Goal: Information Seeking & Learning: Find specific fact

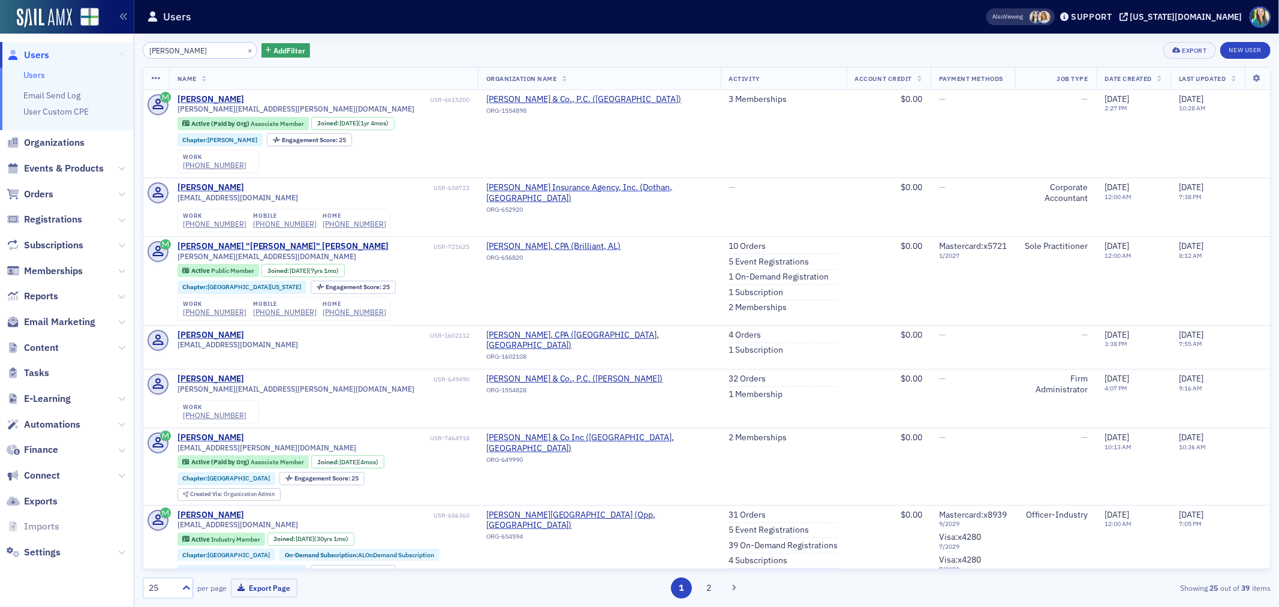
drag, startPoint x: 231, startPoint y: 52, endPoint x: 122, endPoint y: 49, distance: 109.2
click at [122, 49] on div "Users Users Email Send Log User Custom CPE Organizations Events & Products Orde…" at bounding box center [639, 303] width 1279 height 607
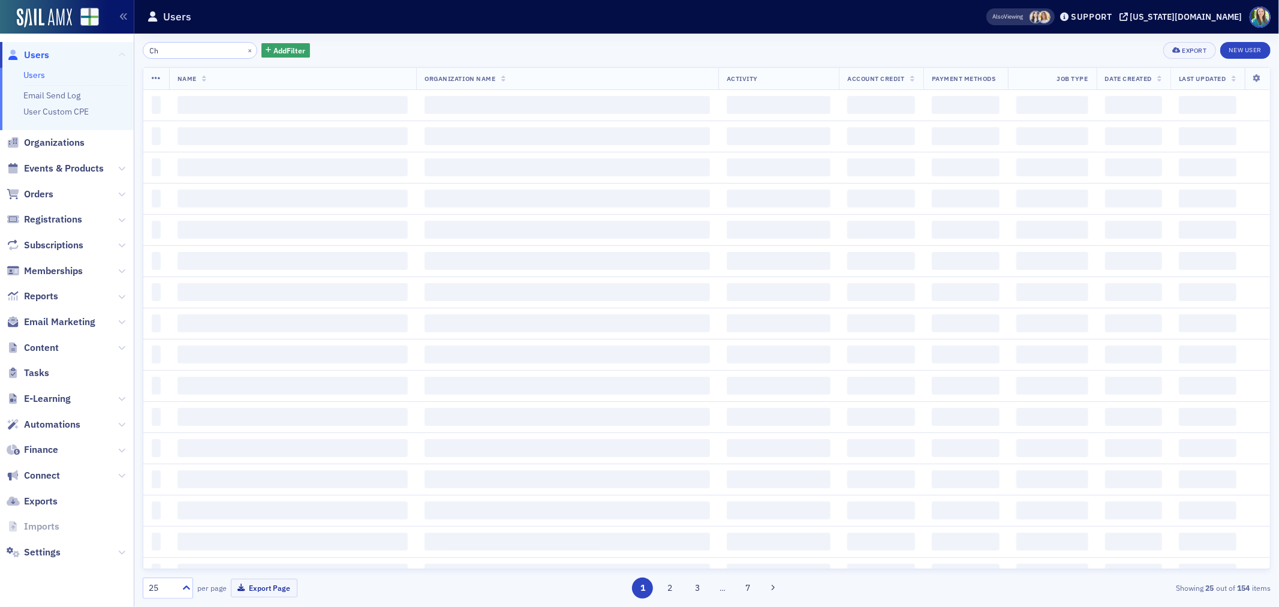
type input "C"
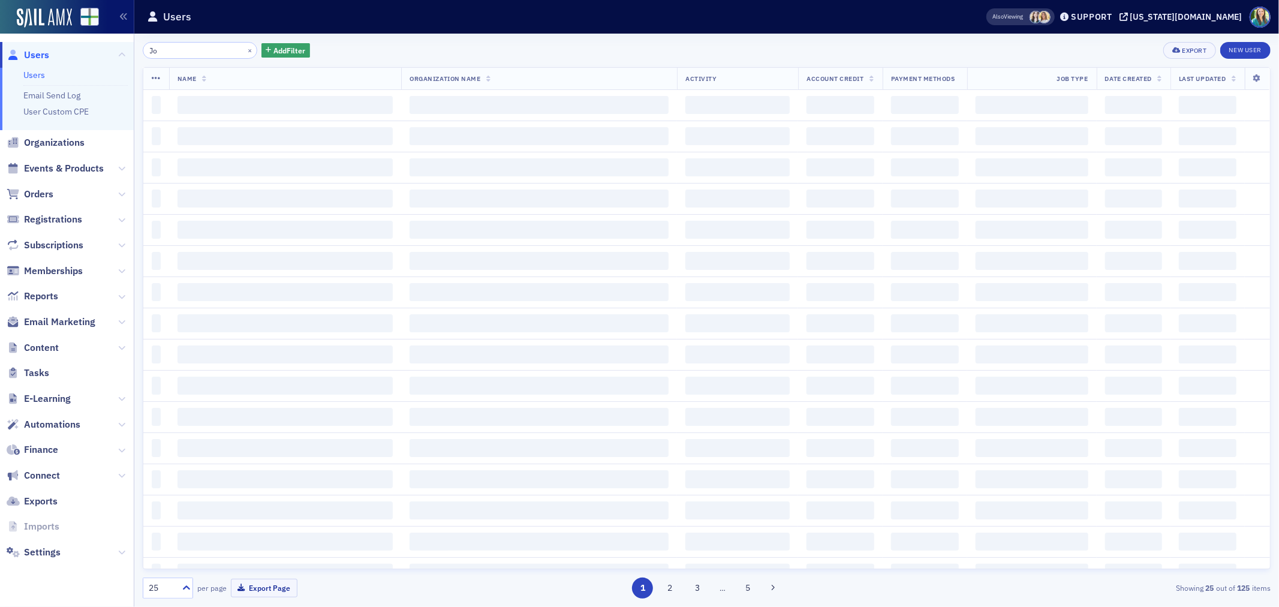
type input "J"
type input "A"
type input "K"
type input "L"
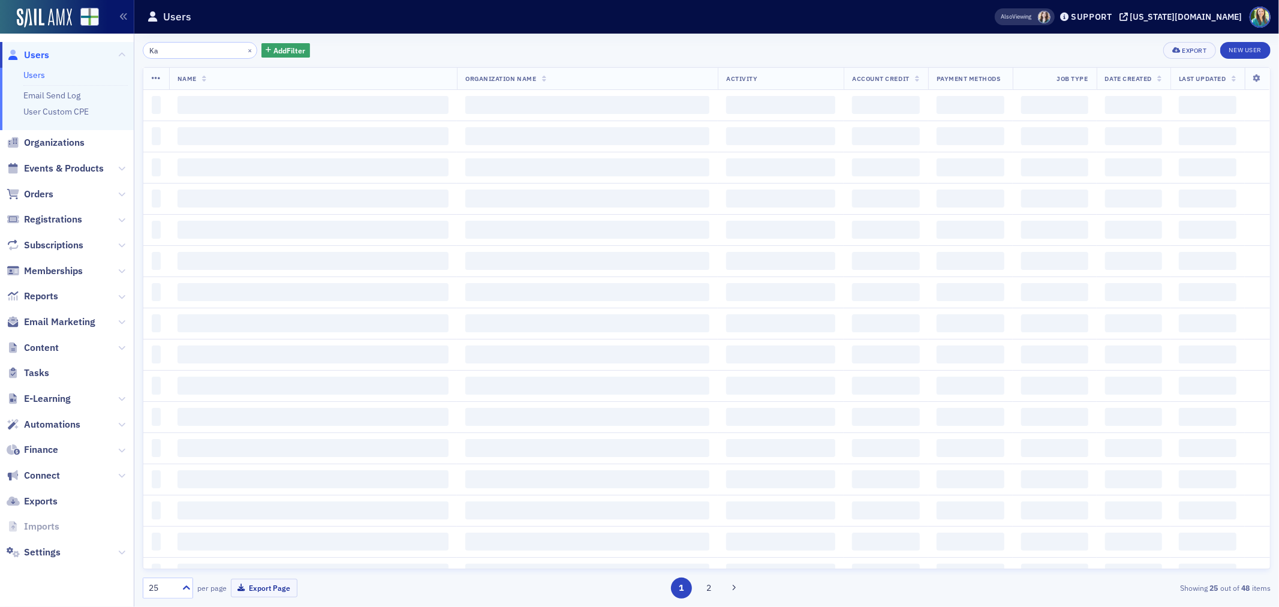
type input "K"
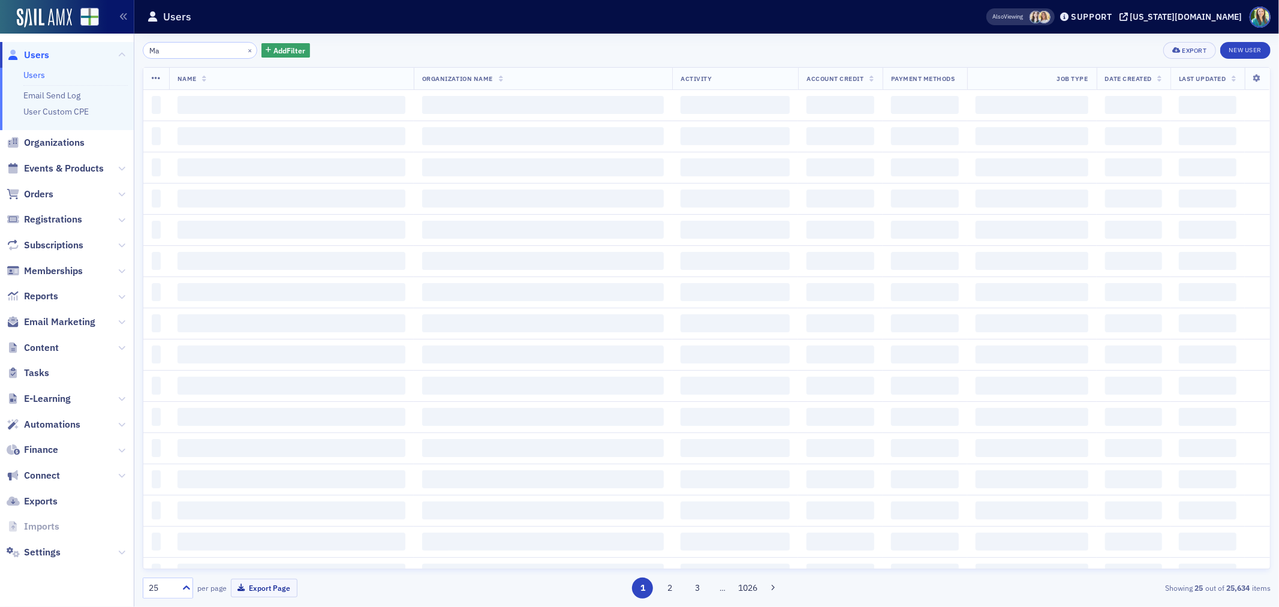
type input "M"
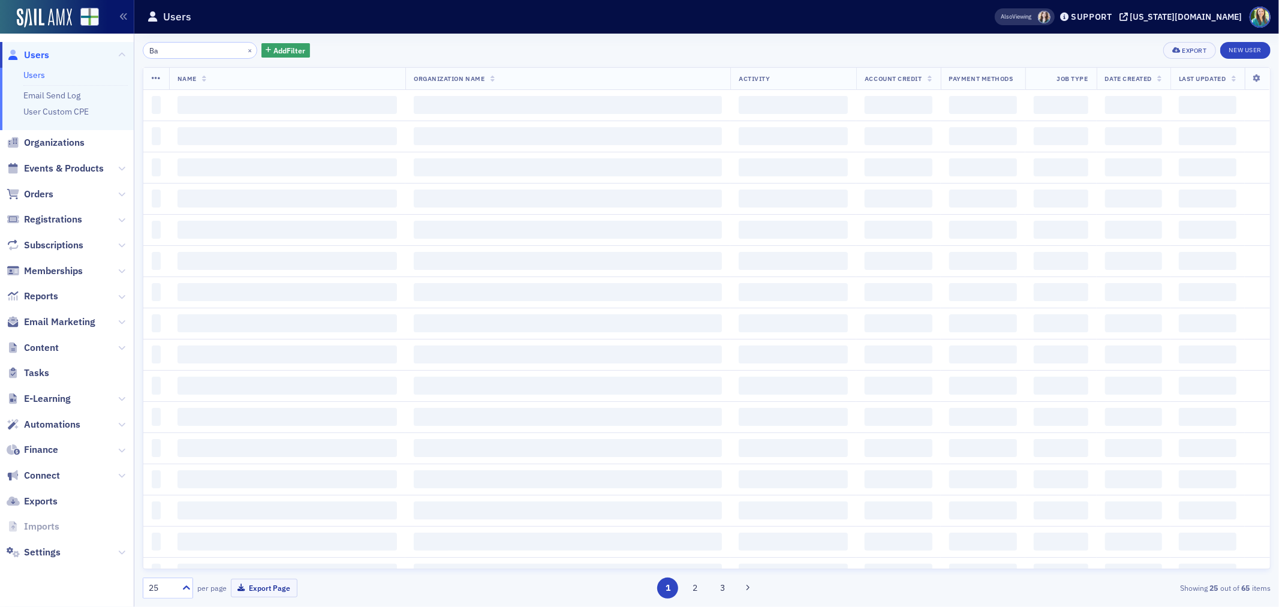
type input "B"
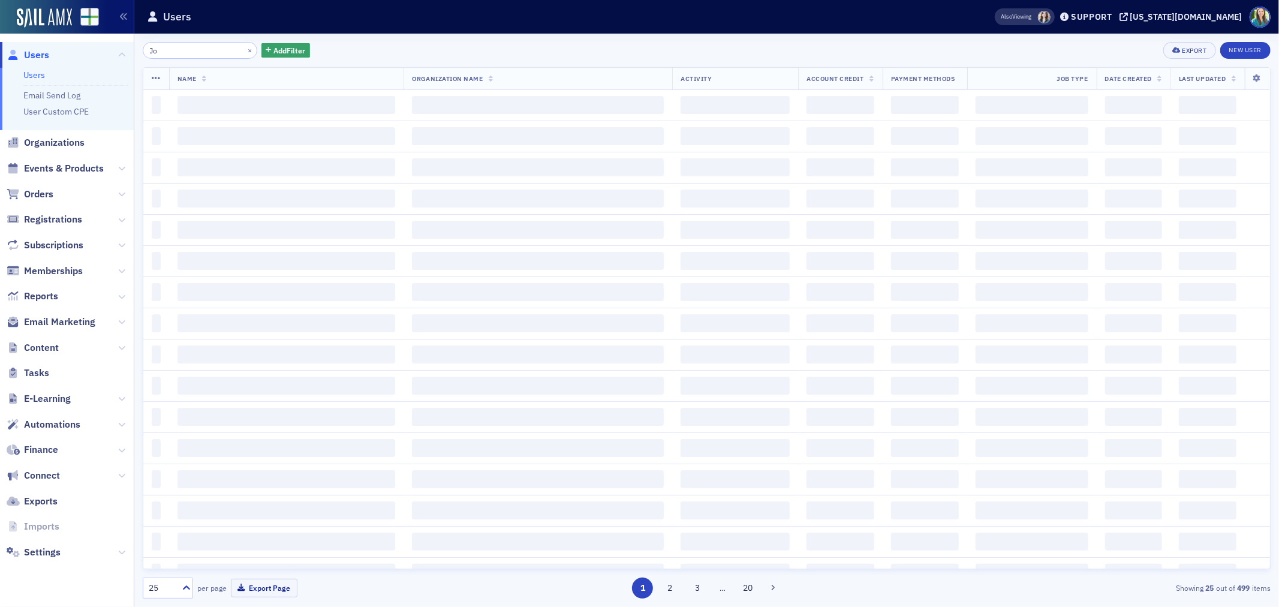
type input "J"
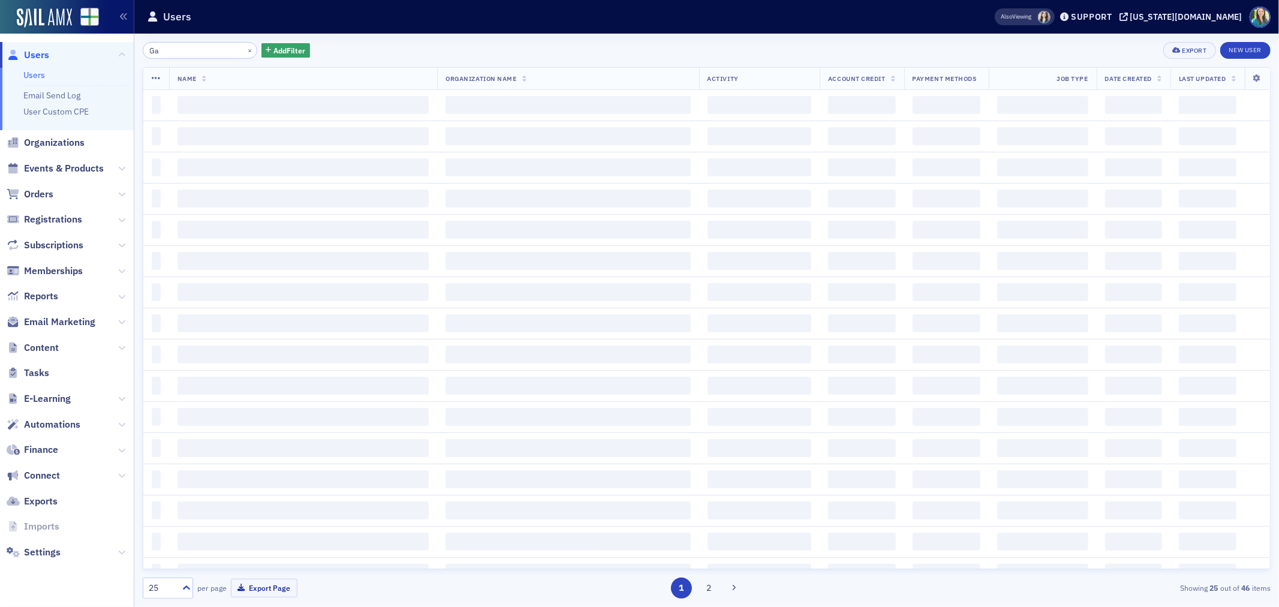
type input "G"
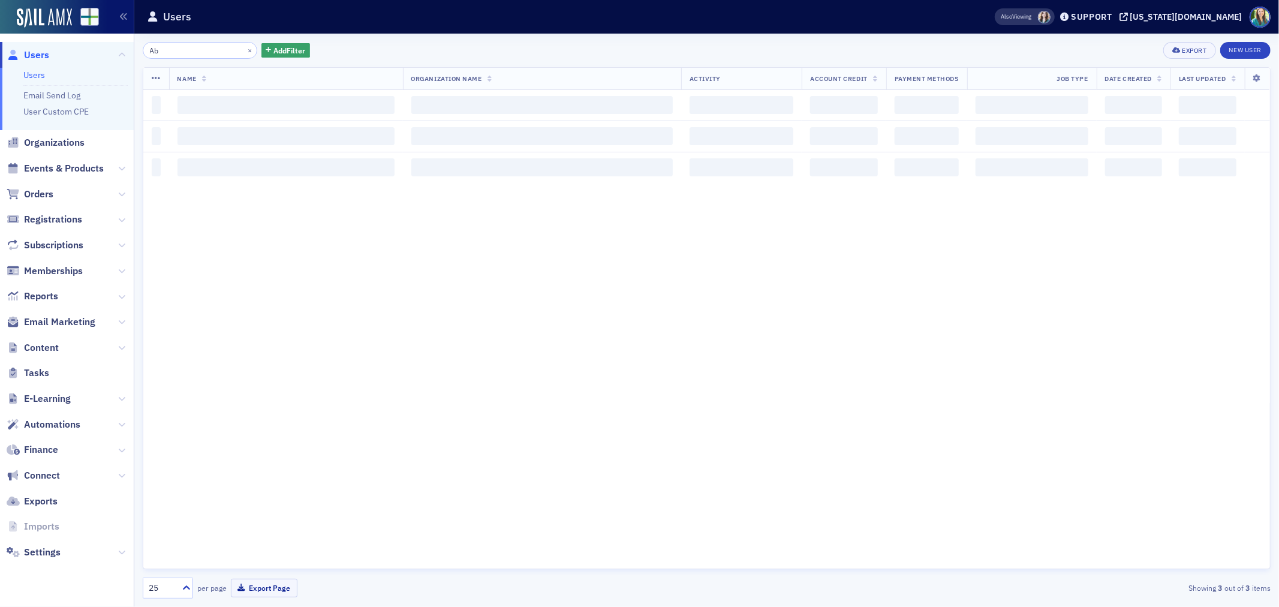
type input "A"
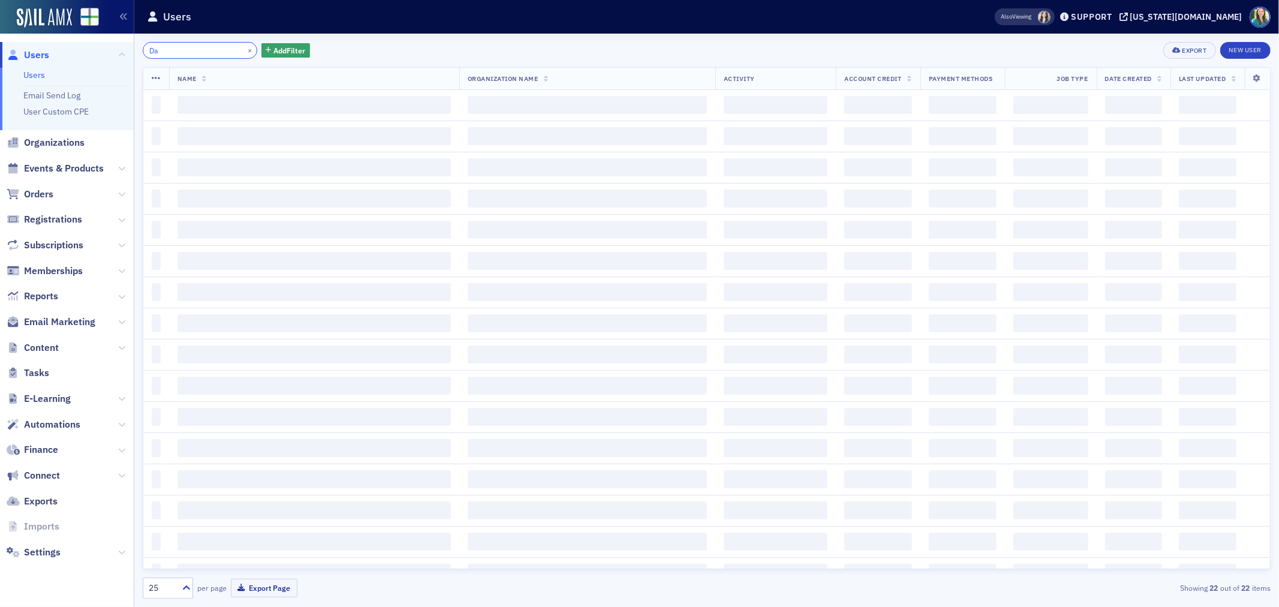
type input "D"
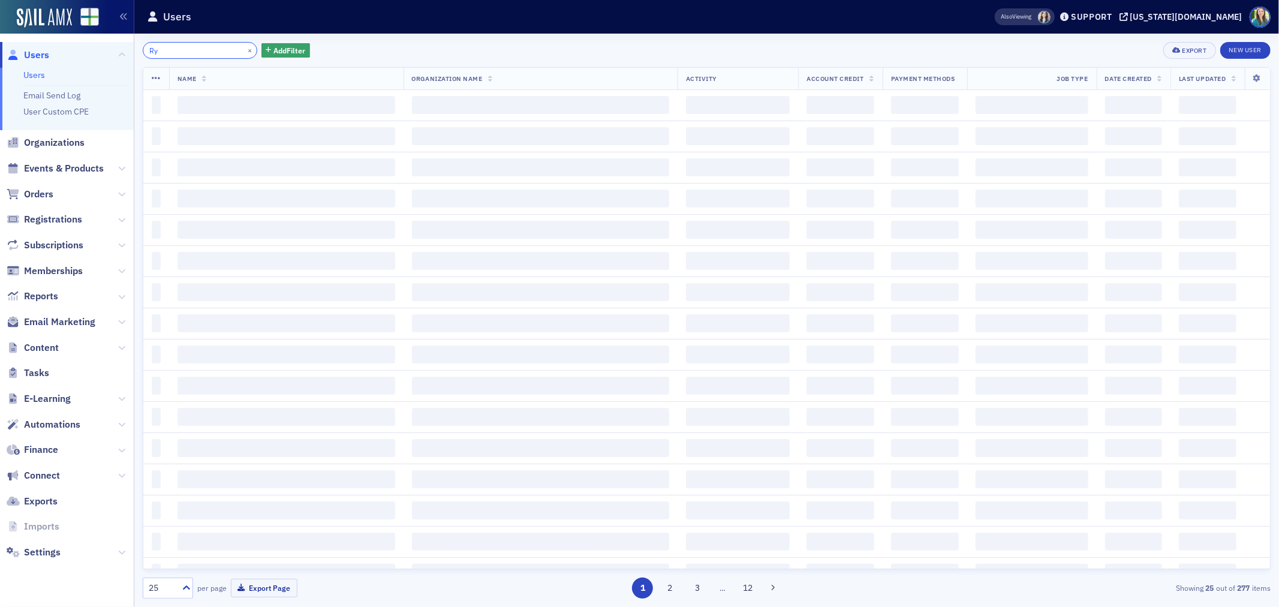
type input "R"
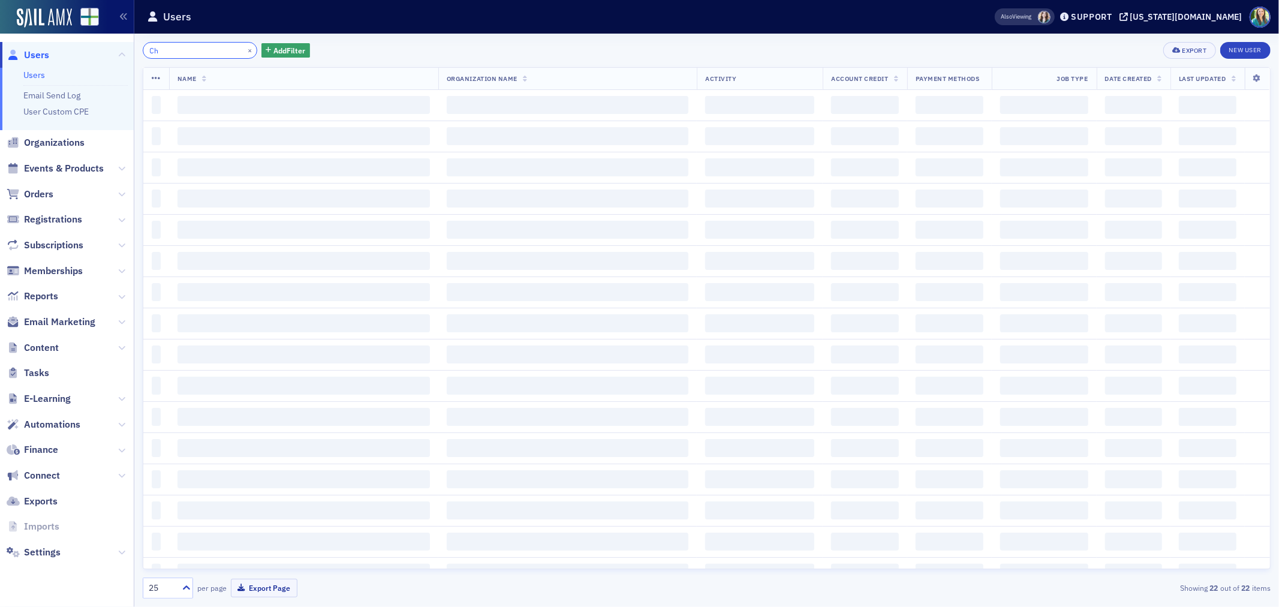
type input "C"
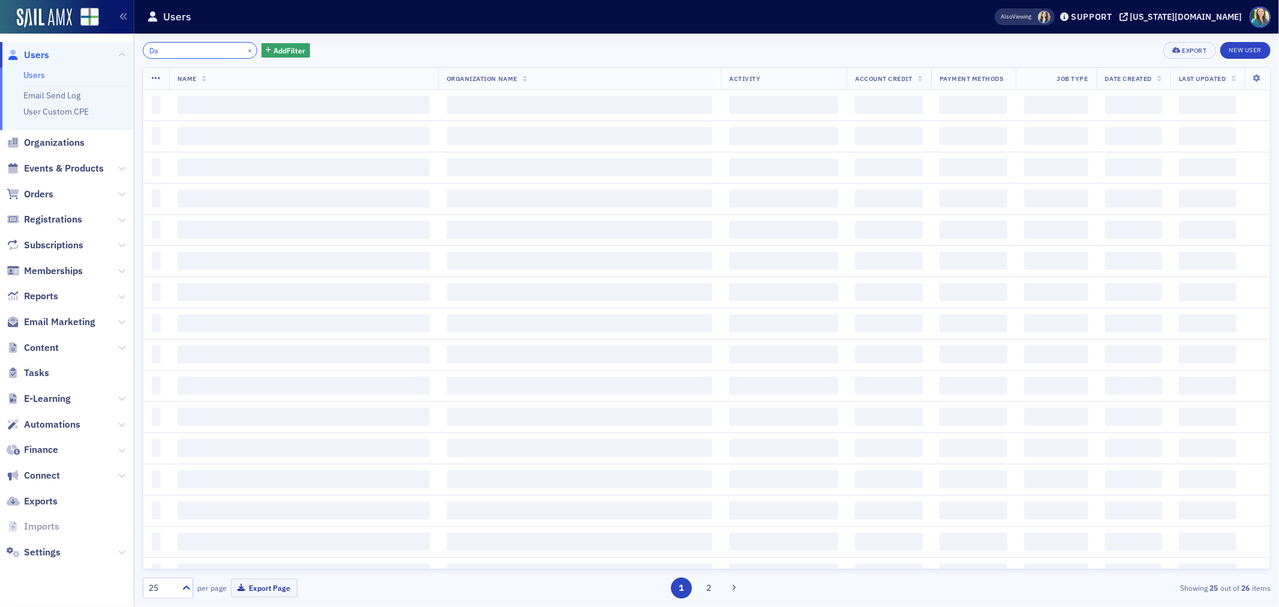
type input "D"
type input "c"
type input "E"
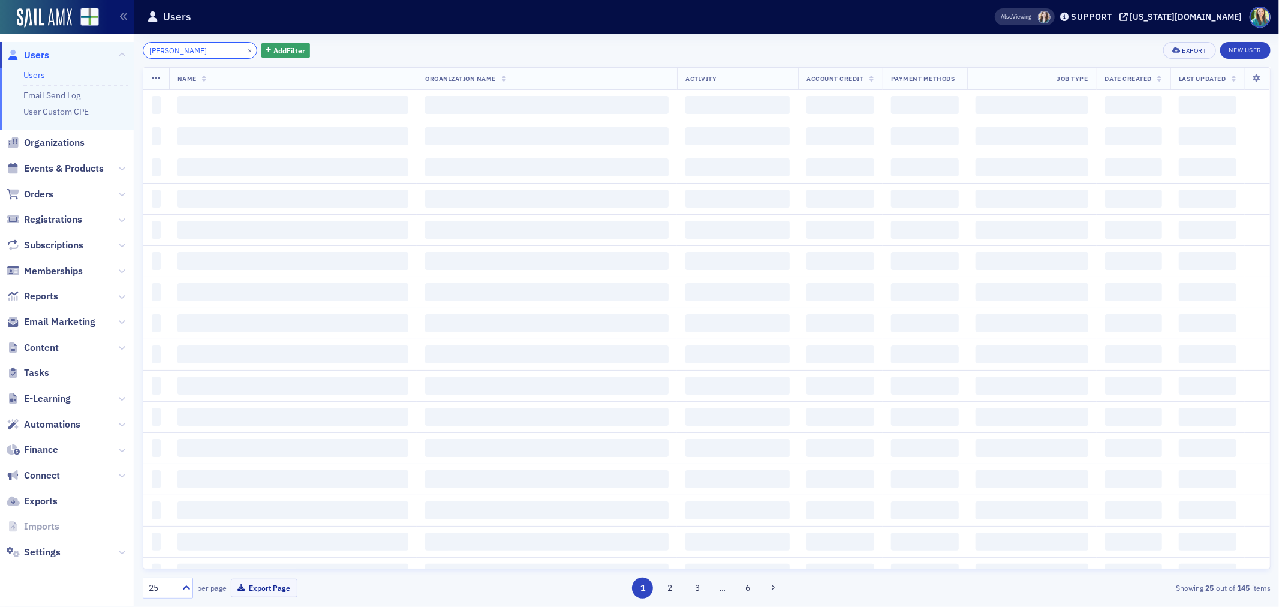
type input "T"
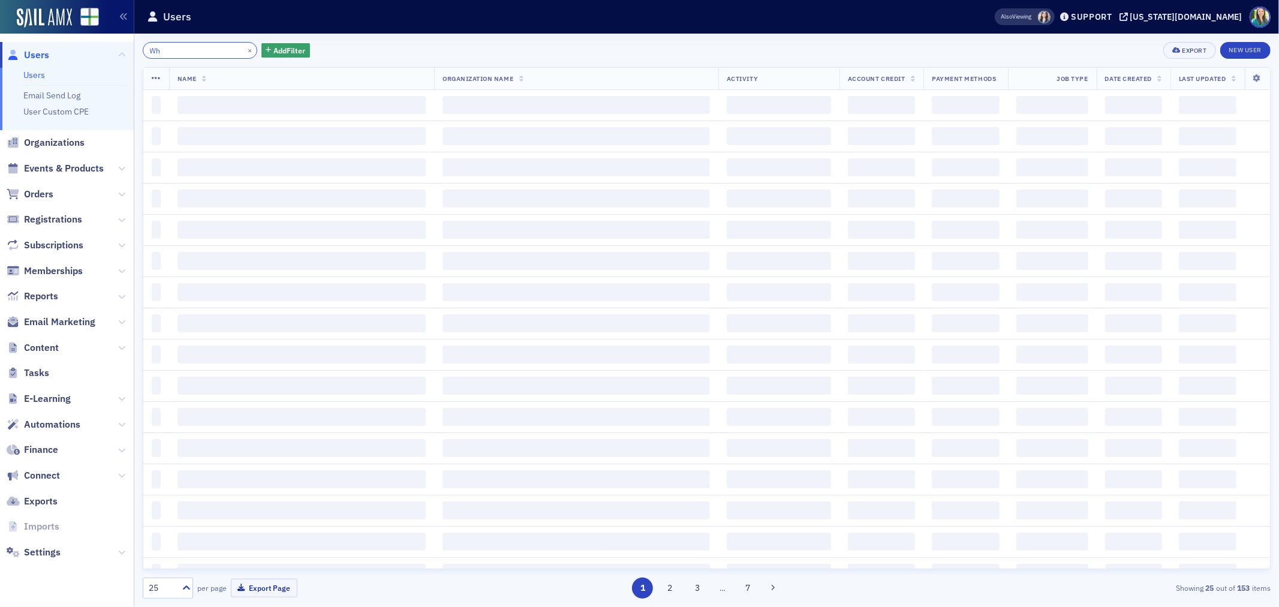
type input "W"
type input "B"
type input "C"
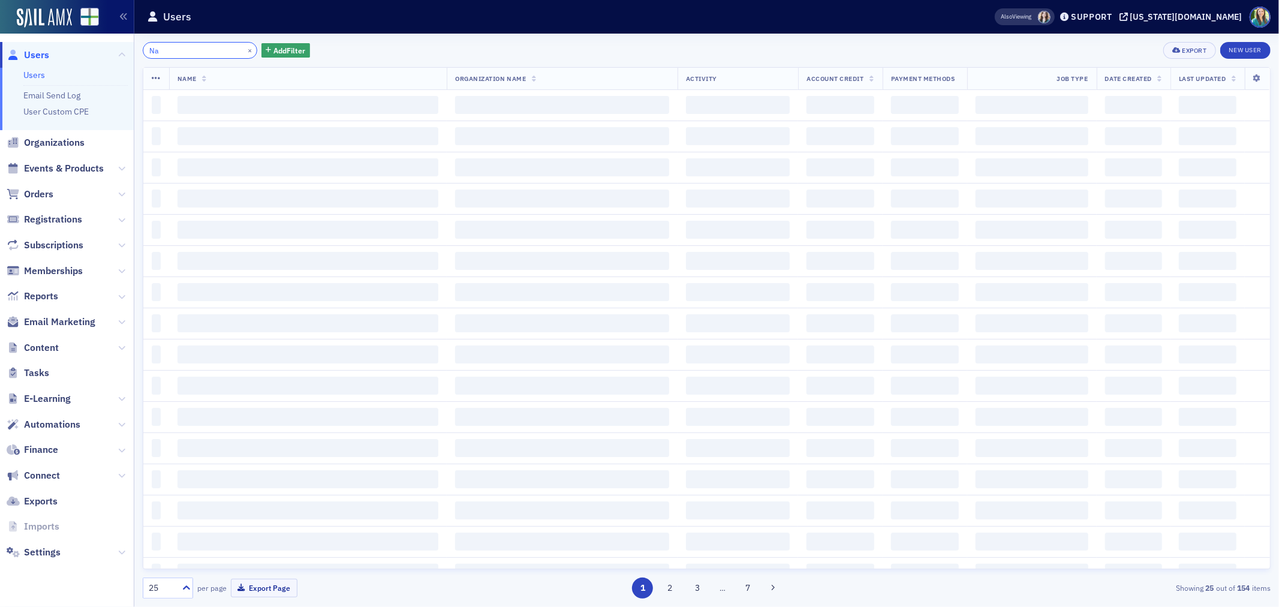
type input "N"
type input "P"
type input "M"
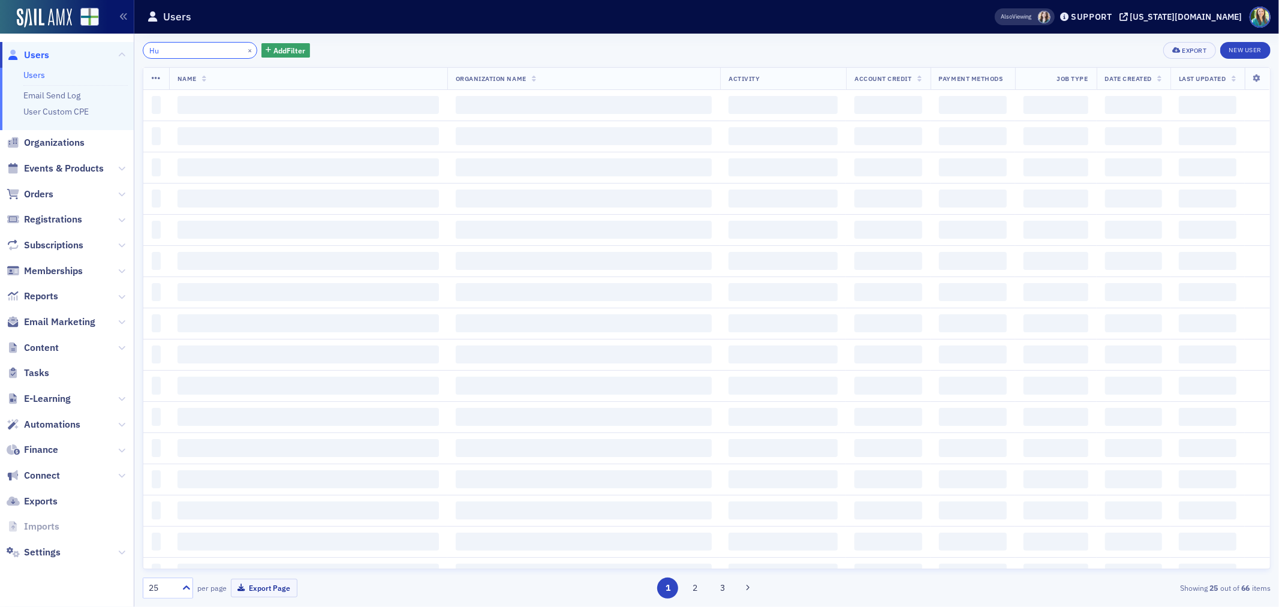
type input "H"
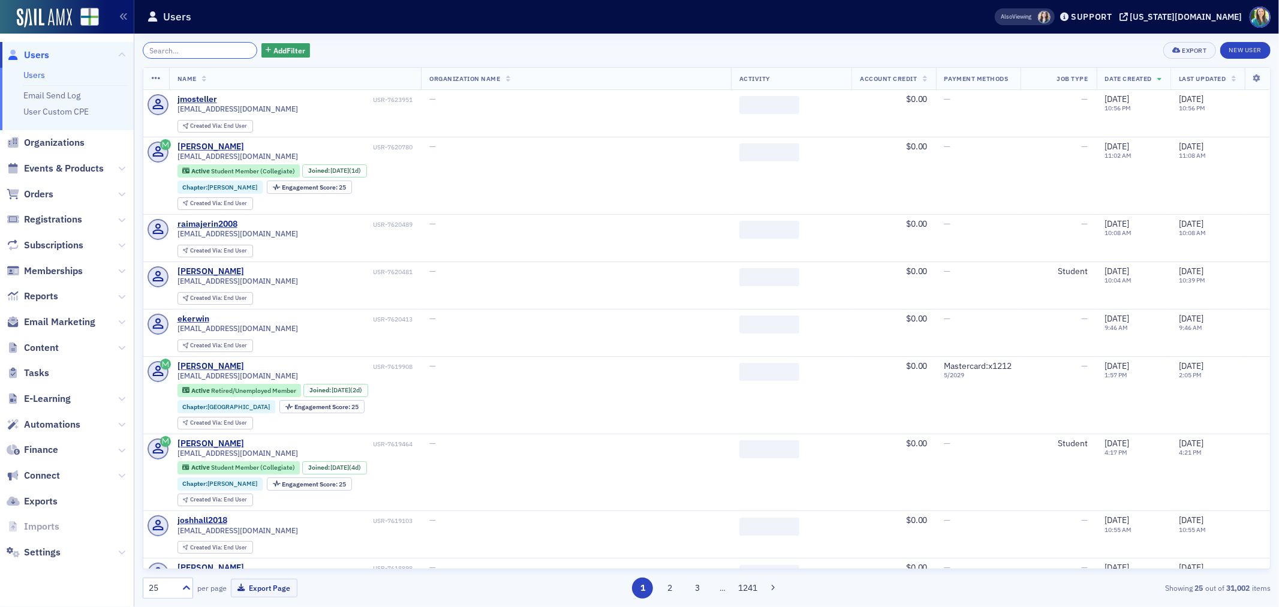
type input "C"
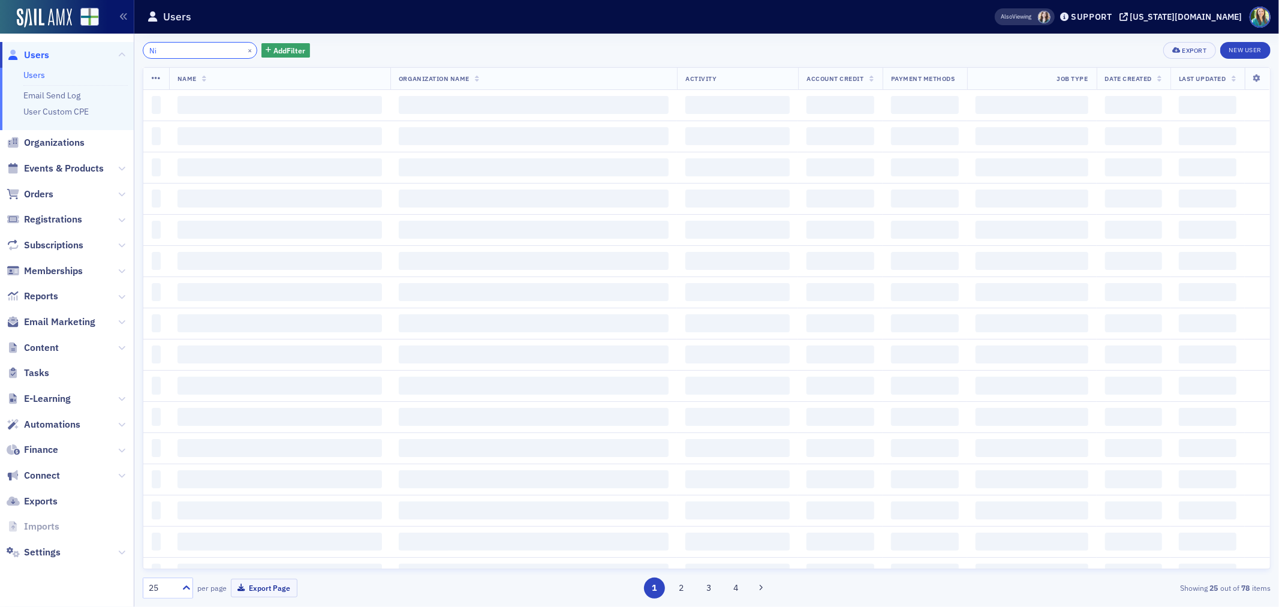
type input "N"
type input "J"
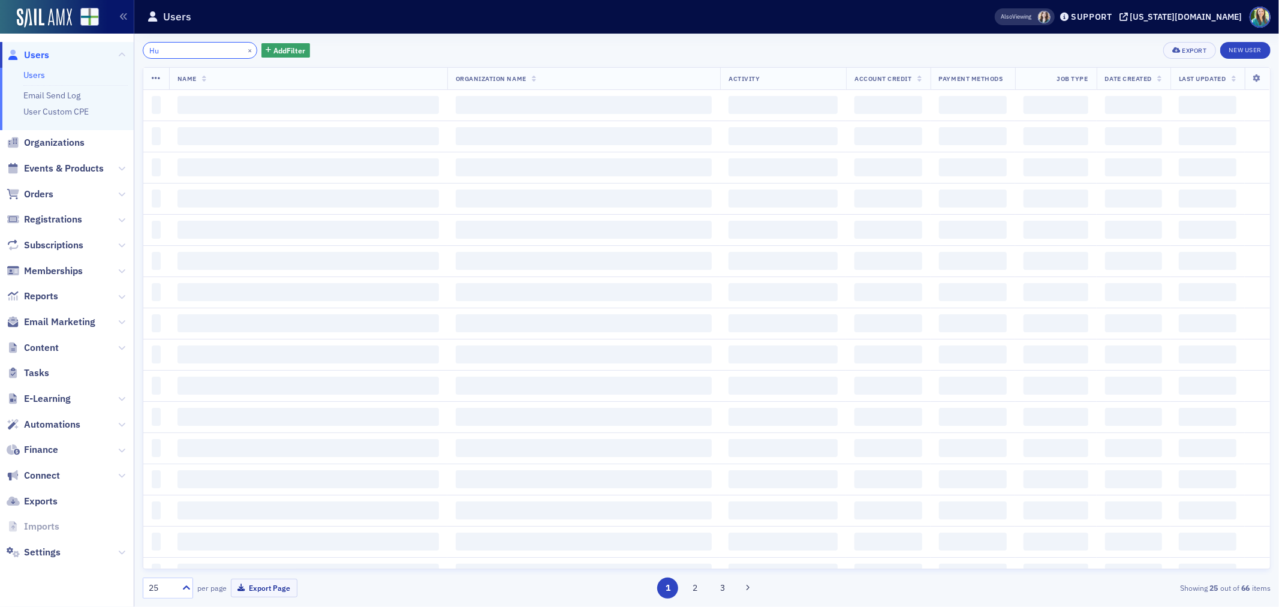
type input "H"
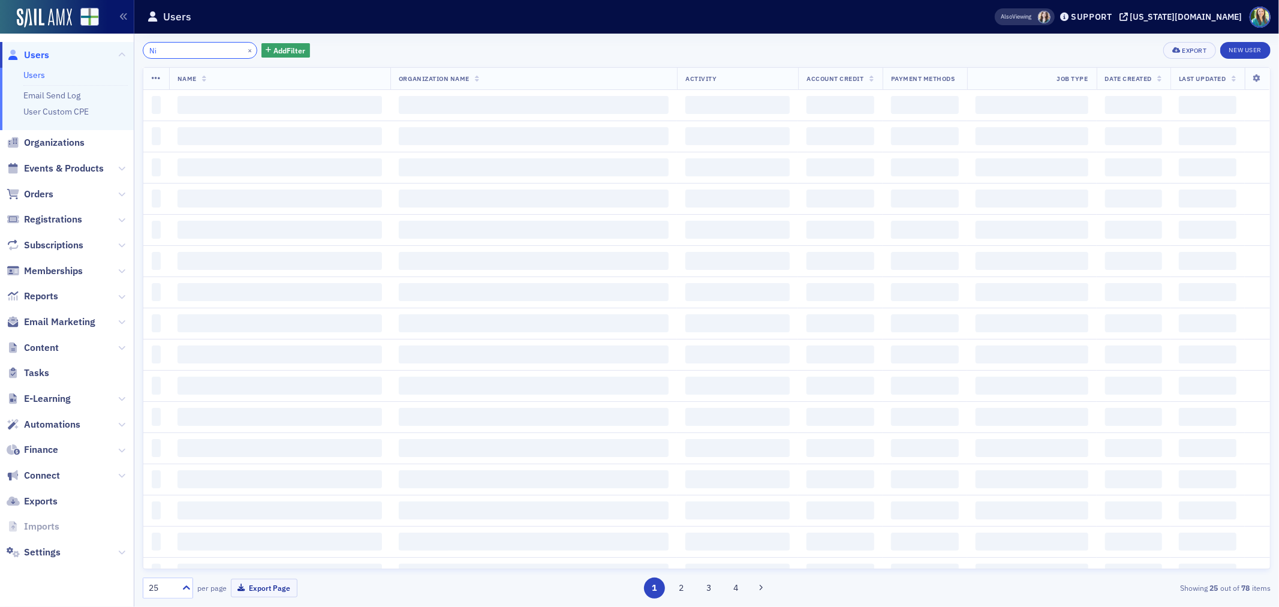
type input "N"
type input "[PERSON_NAME]"
type input "J"
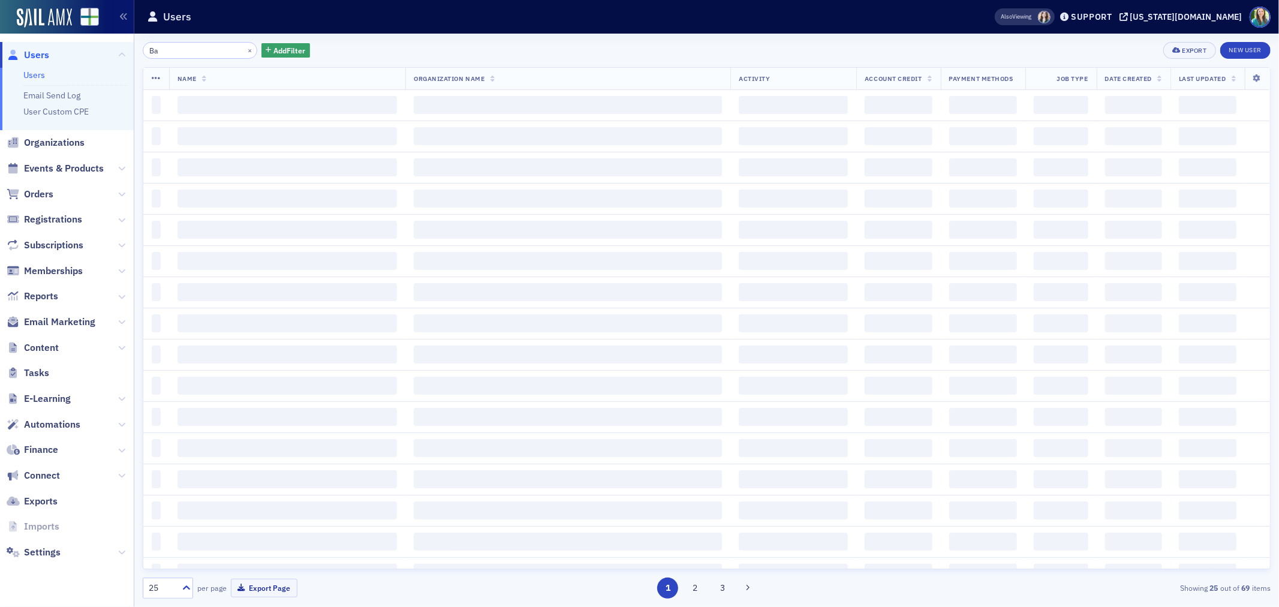
type input "B"
type input "H"
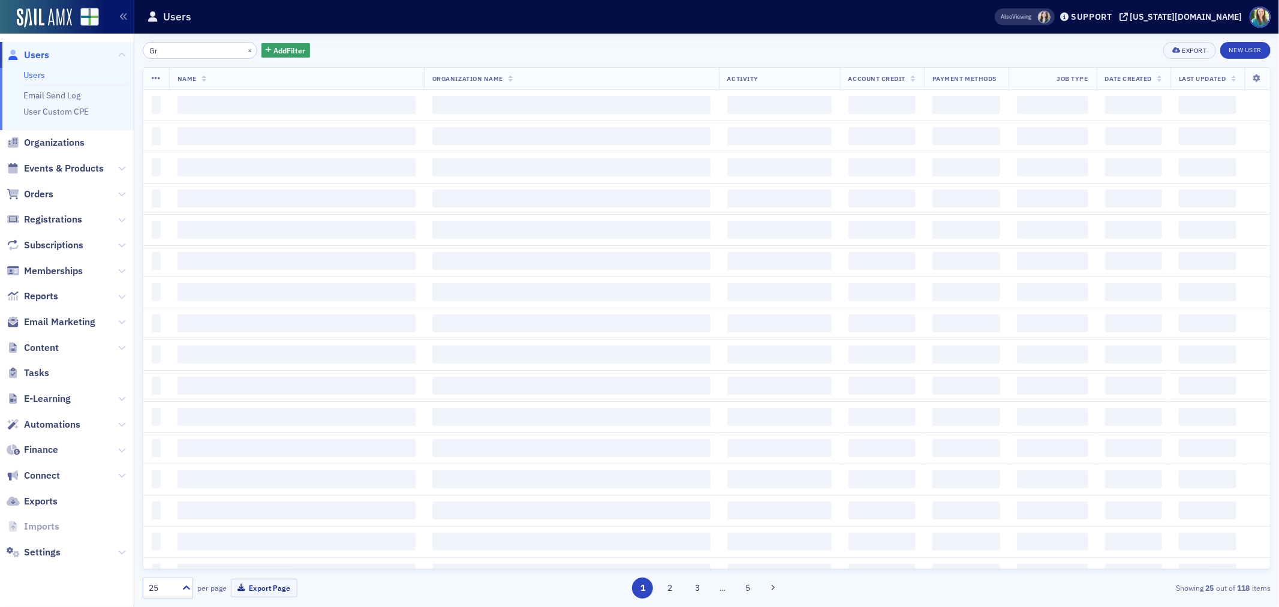
type input "G"
type input "B"
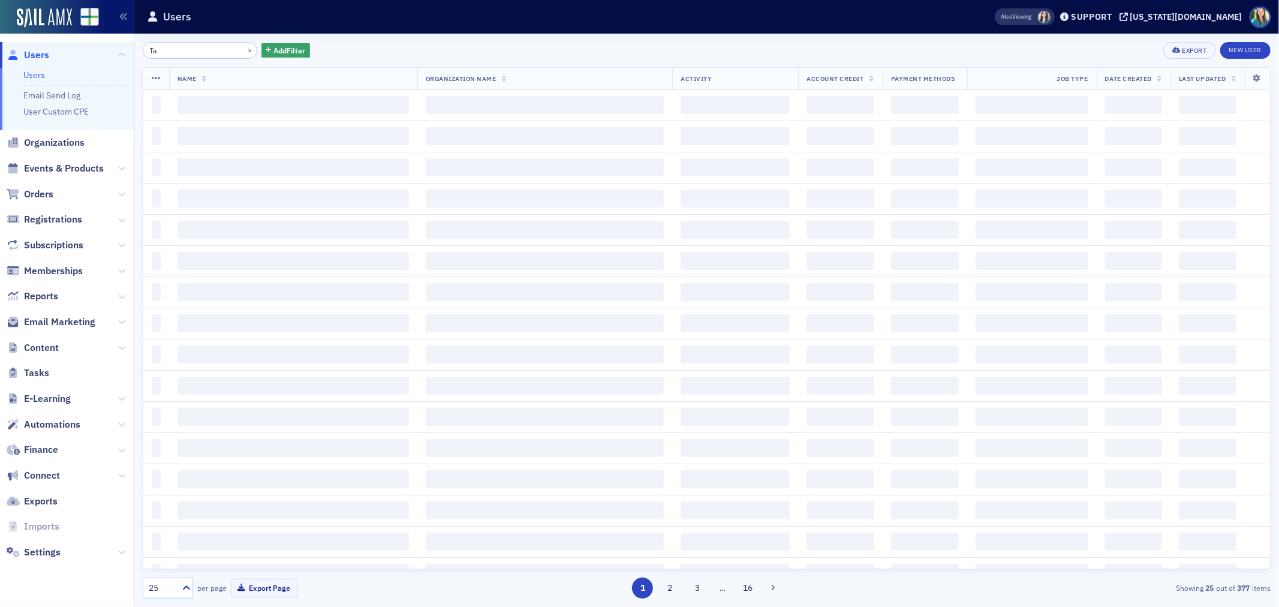
type input "T"
type input "J"
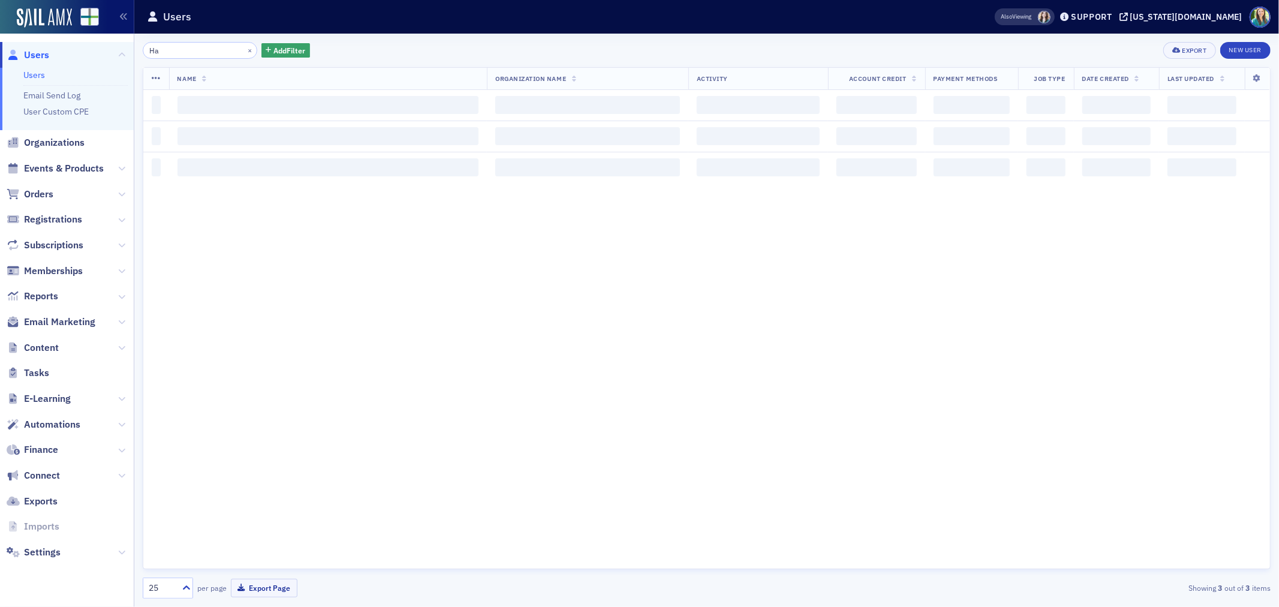
type input "H"
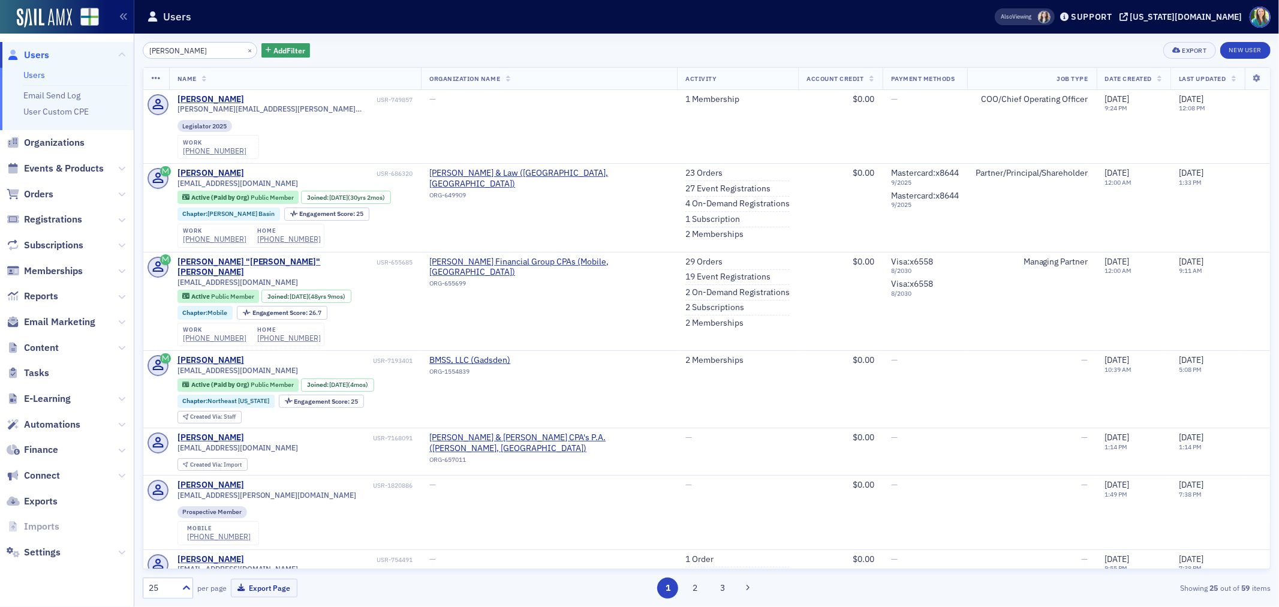
type input "Anthony Alberghina"
click at [245, 46] on button "×" at bounding box center [250, 49] width 11 height 11
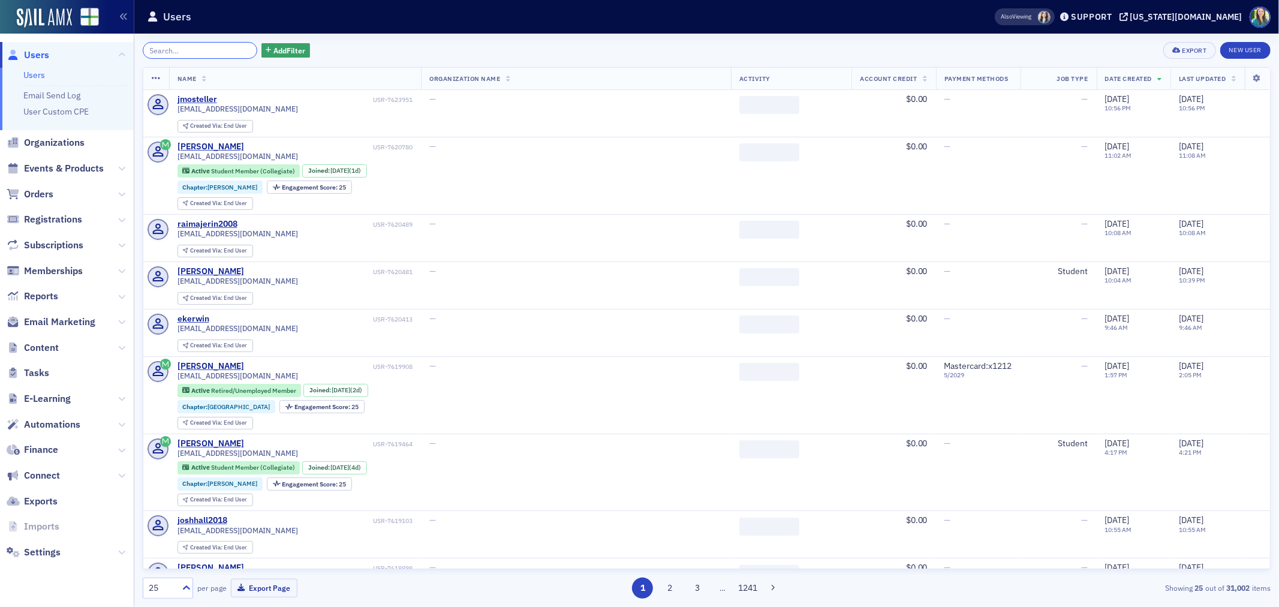
click at [229, 50] on input "search" at bounding box center [200, 50] width 115 height 17
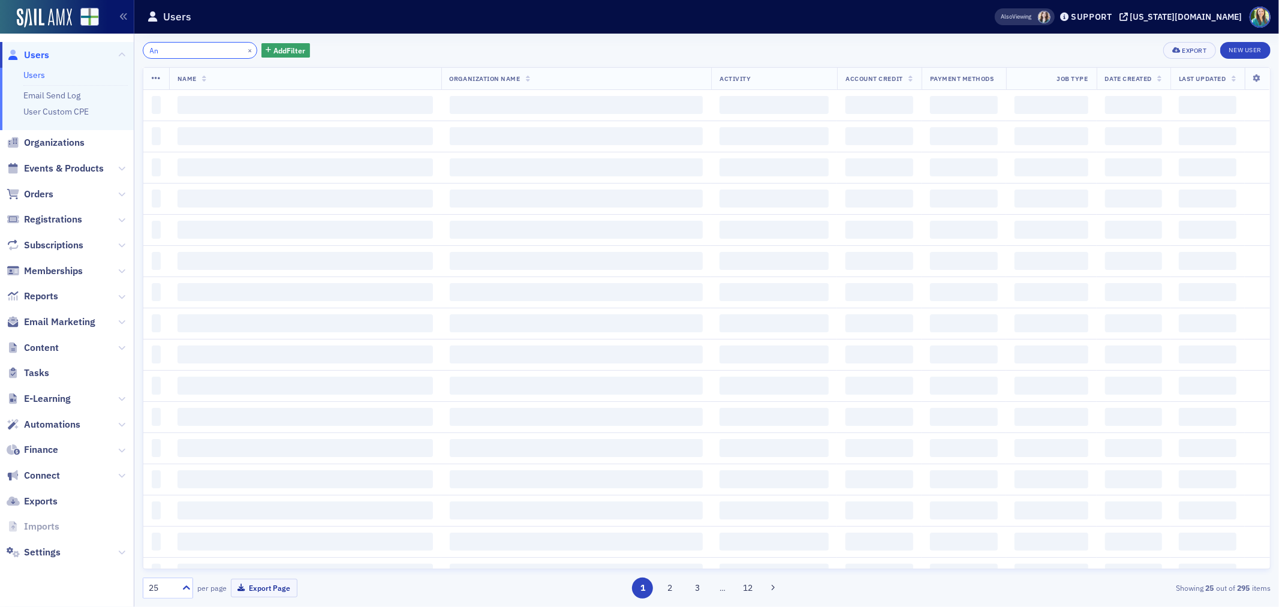
type input "A"
type input "J"
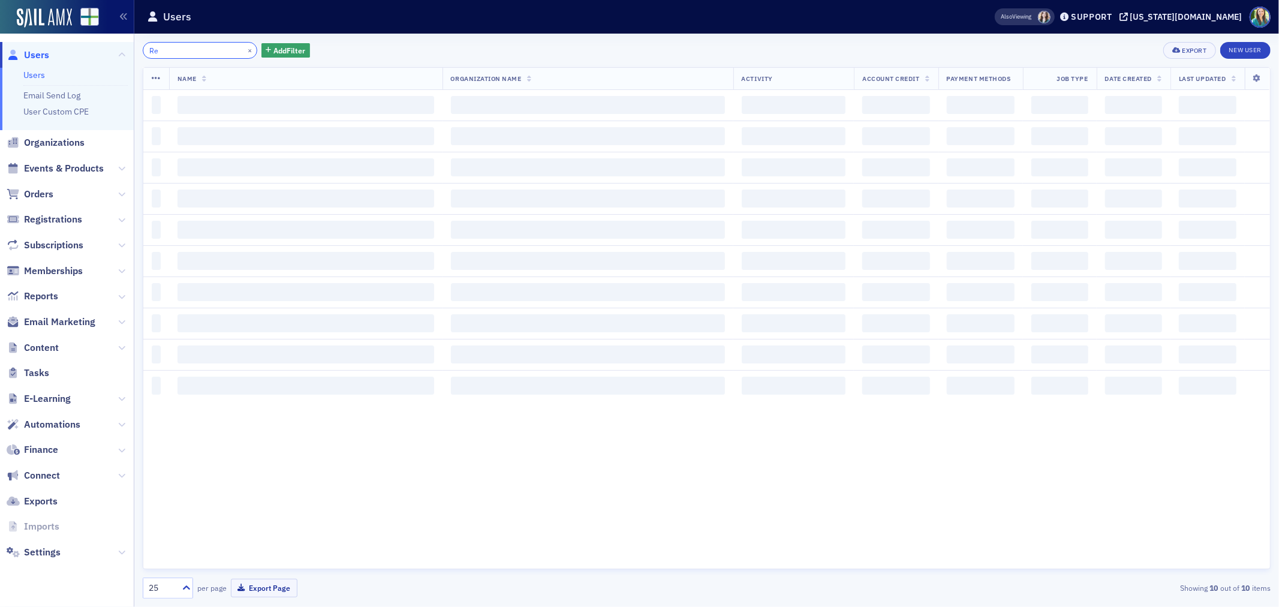
type input "R"
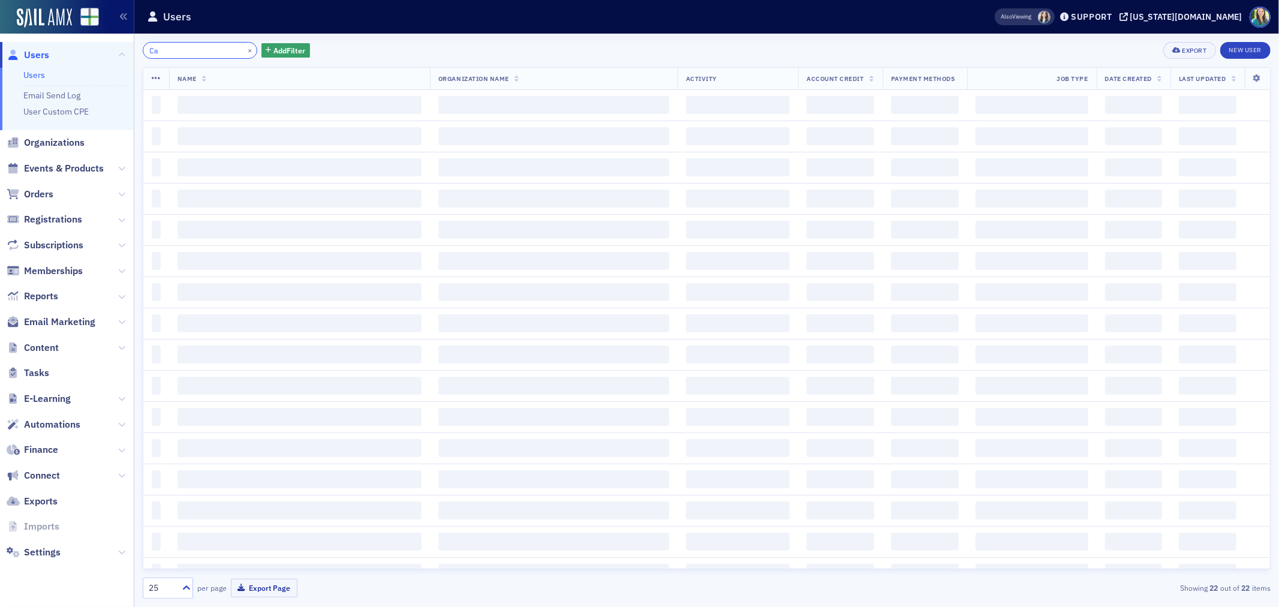
type input "C"
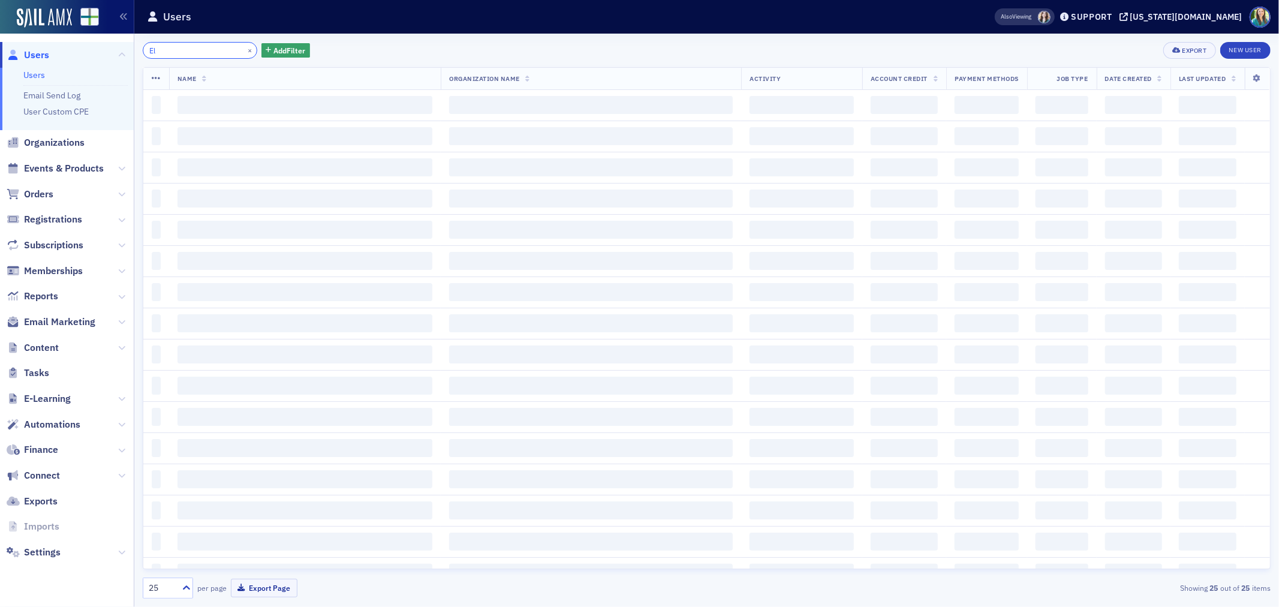
type input "E"
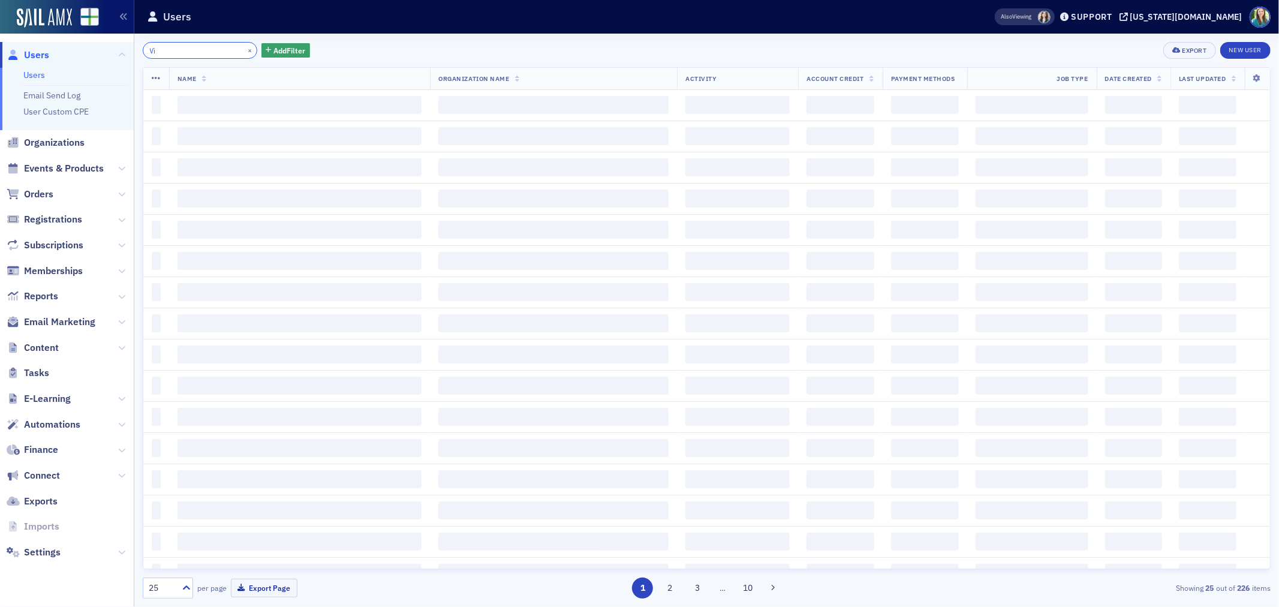
type input "V"
type input "H"
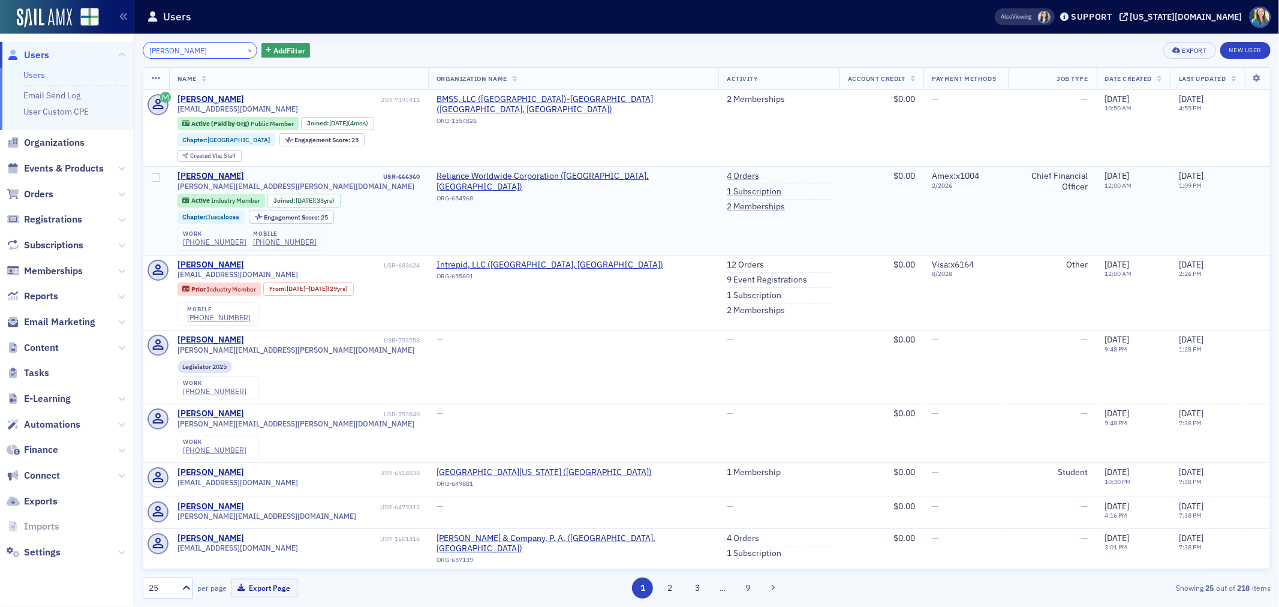
type input "Andrew P. Sullivan"
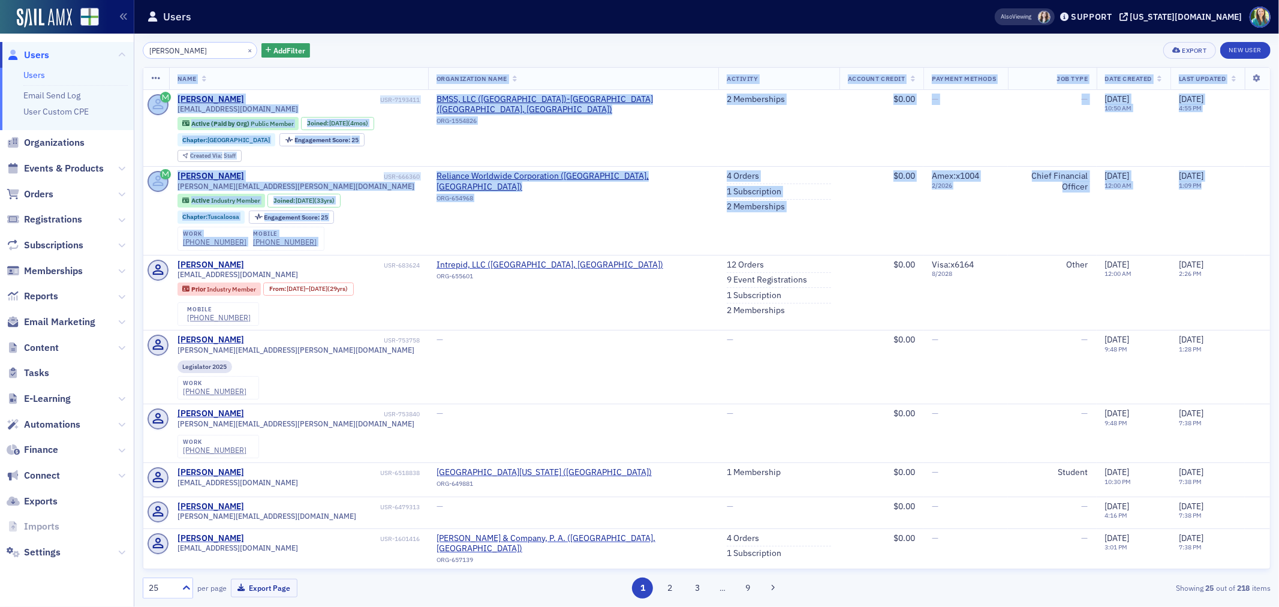
drag, startPoint x: 1258, startPoint y: 229, endPoint x: 1412, endPoint y: 385, distance: 219.3
click at [1279, 385] on html "Users Users Email Send Log User Custom CPE Organizations Events & Products Orde…" at bounding box center [639, 303] width 1279 height 607
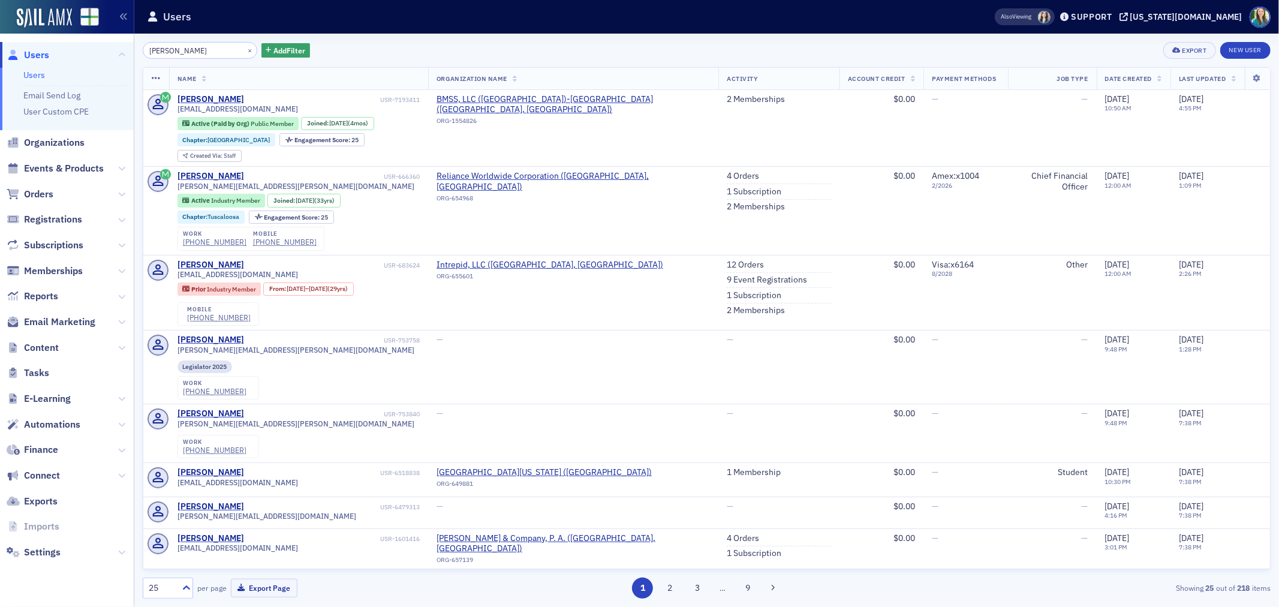
click at [788, 12] on div "Users" at bounding box center [552, 16] width 810 height 23
